Goal: Task Accomplishment & Management: Use online tool/utility

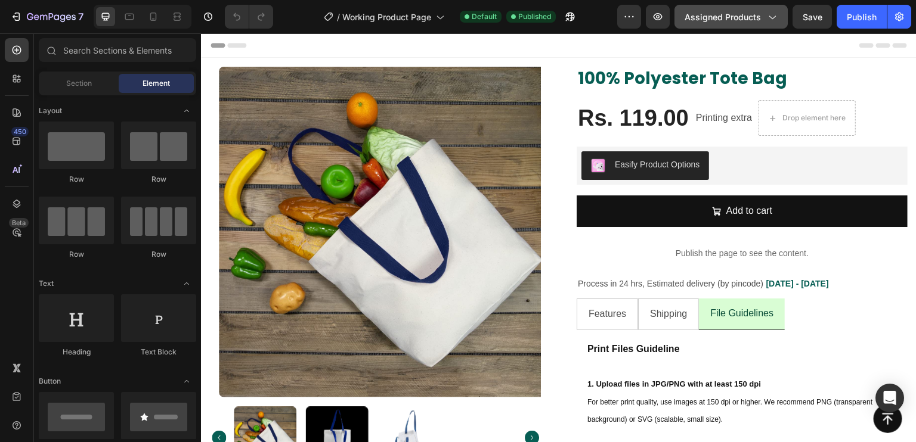
click at [726, 23] on button "Assigned Products" at bounding box center [730, 17] width 113 height 24
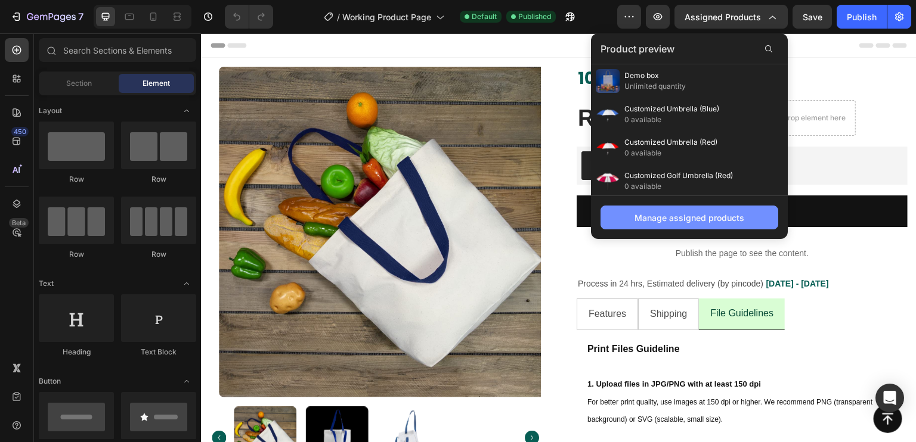
click at [699, 221] on div "Manage assigned products" at bounding box center [689, 218] width 110 height 13
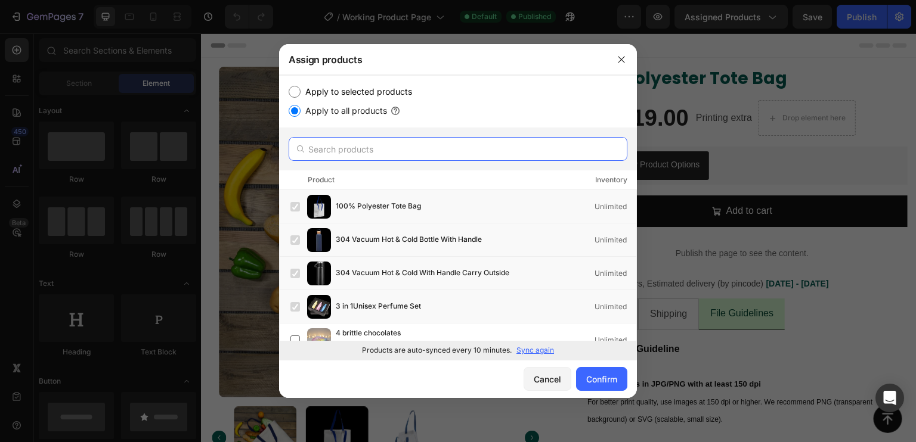
click at [467, 147] on input "text" at bounding box center [458, 149] width 339 height 24
click at [613, 59] on button "button" at bounding box center [621, 59] width 19 height 19
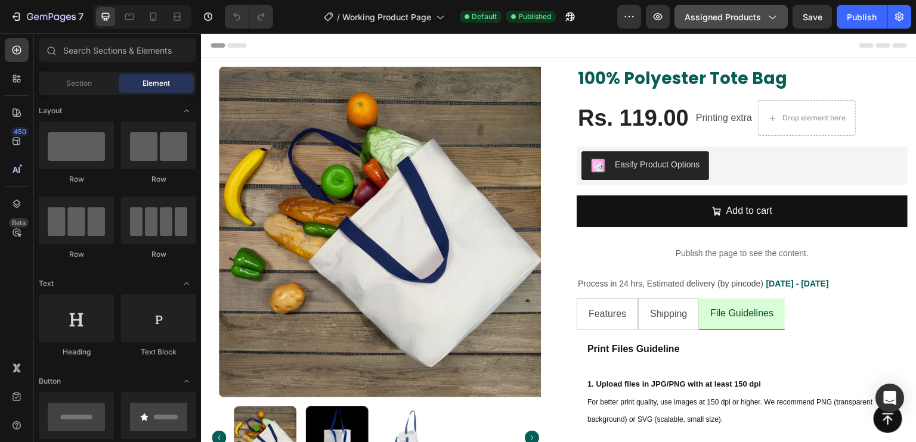
click at [746, 21] on span "Assigned Products" at bounding box center [722, 17] width 76 height 13
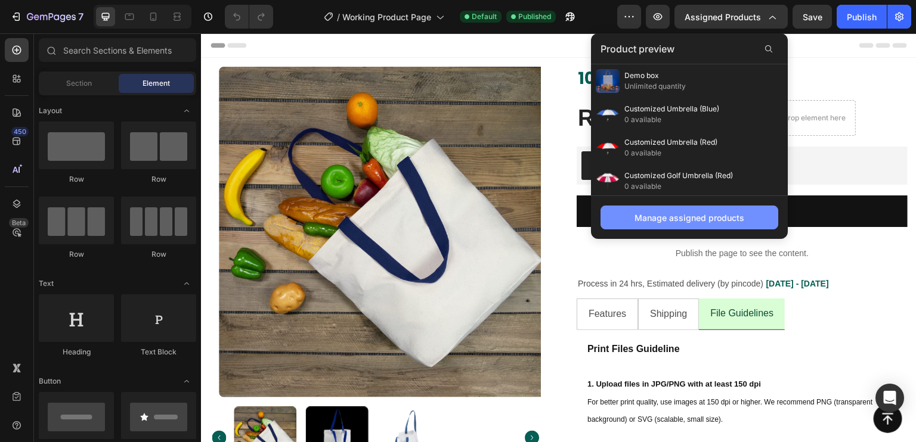
click at [649, 209] on button "Manage assigned products" at bounding box center [689, 218] width 178 height 24
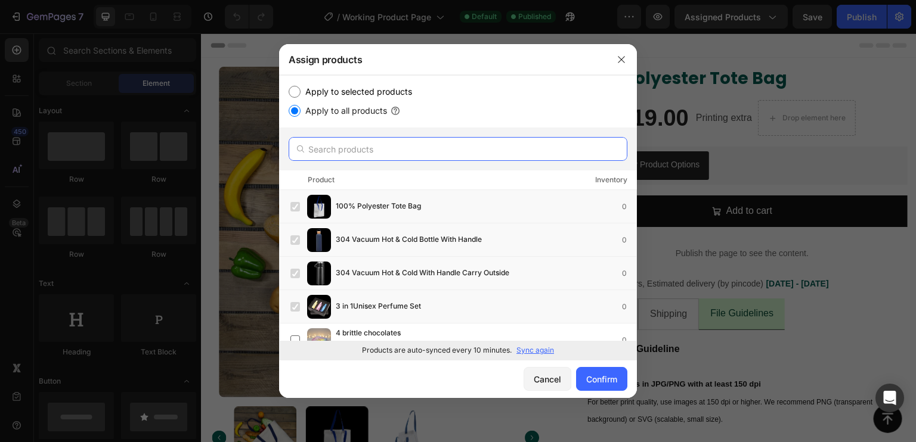
click at [398, 153] on input "text" at bounding box center [458, 149] width 339 height 24
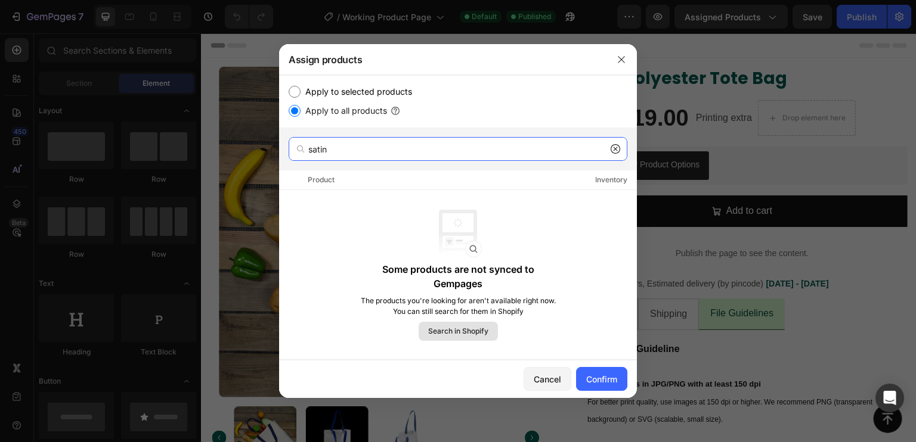
type input "satin"
click at [466, 333] on span "Search in Shopify" at bounding box center [458, 331] width 60 height 11
click at [460, 327] on span "Search in Shopify" at bounding box center [458, 331] width 60 height 11
click at [300, 94] on label "Apply to selected products" at bounding box center [355, 92] width 111 height 14
click at [300, 94] on input "Apply to selected products" at bounding box center [295, 92] width 12 height 12
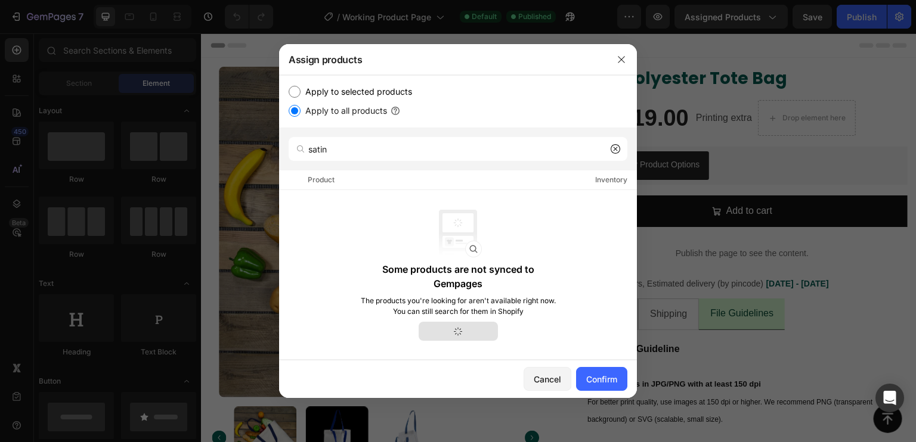
radio input "true"
click at [617, 56] on icon "button" at bounding box center [621, 60] width 10 height 10
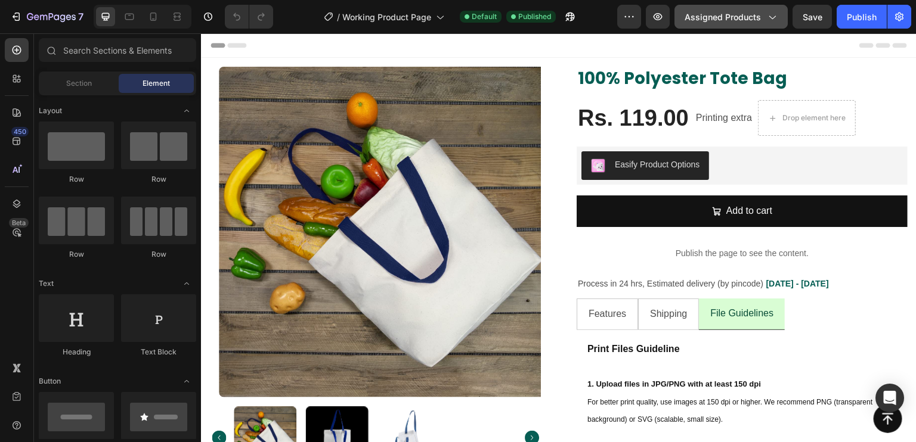
click at [702, 14] on span "Assigned Products" at bounding box center [722, 17] width 76 height 13
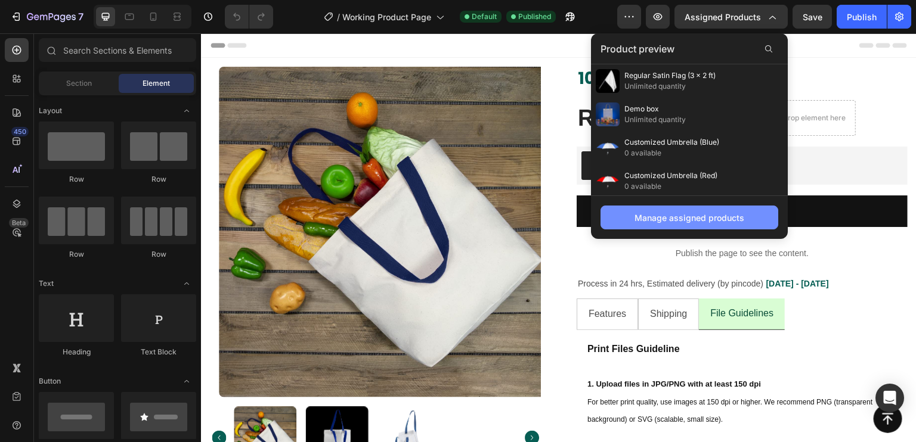
click at [665, 212] on div "Manage assigned products" at bounding box center [689, 218] width 110 height 13
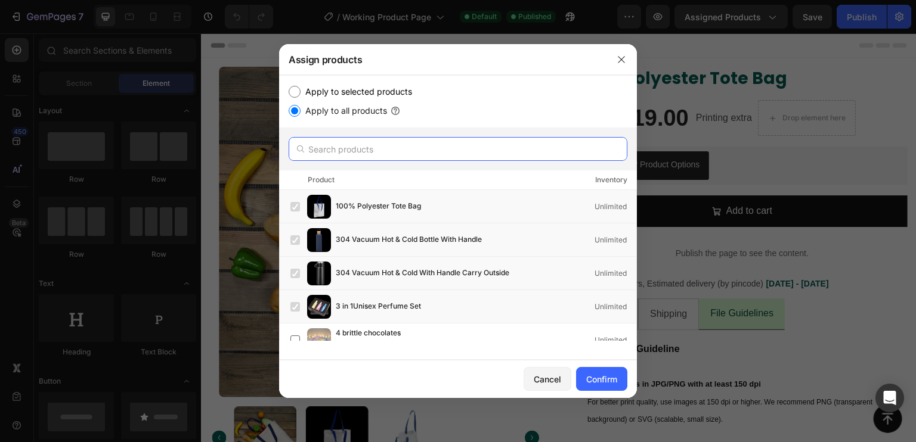
click at [377, 141] on input "text" at bounding box center [458, 149] width 339 height 24
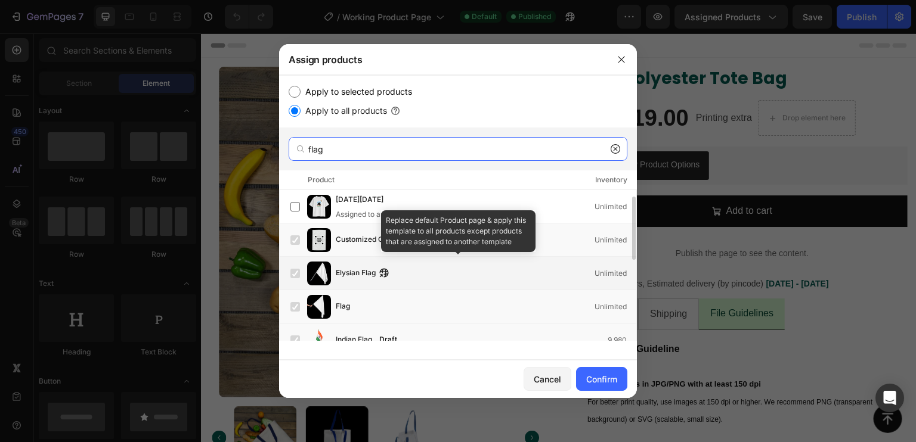
scroll to position [207, 0]
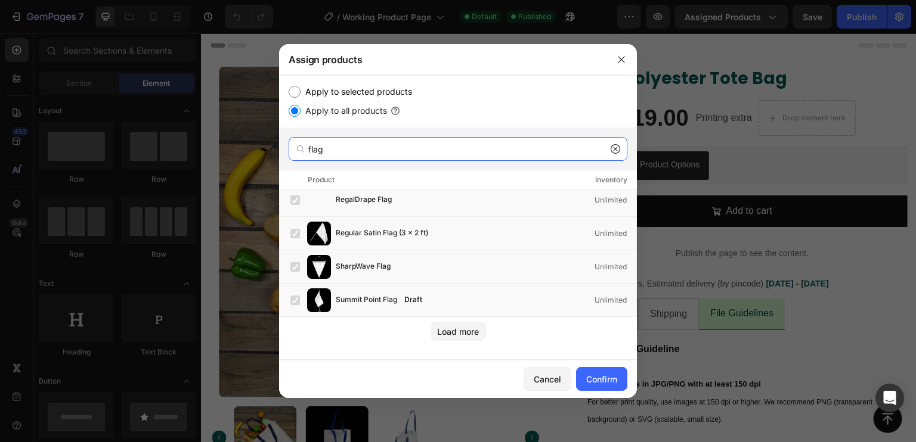
type input "flag"
click at [622, 54] on button "button" at bounding box center [621, 59] width 19 height 19
